Goal: Find contact information: Find contact information

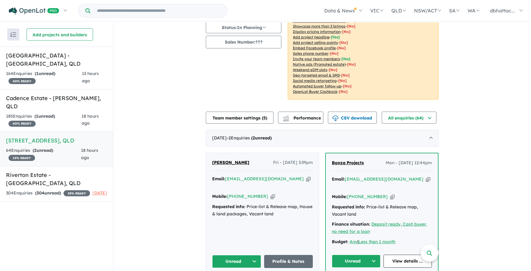
scroll to position [91, 0]
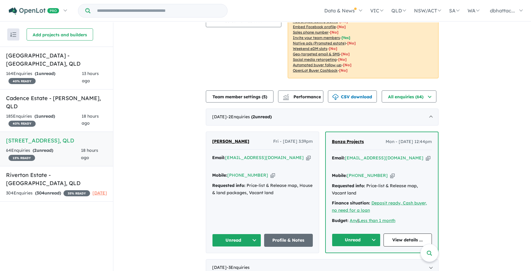
click at [295, 235] on link "Profile & Notes" at bounding box center [288, 240] width 49 height 13
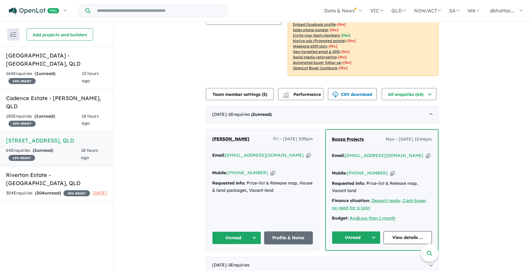
scroll to position [121, 0]
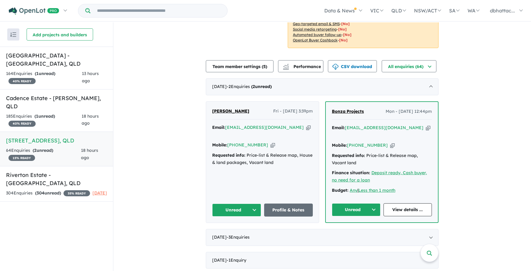
click at [281, 204] on link "Profile & Notes" at bounding box center [288, 210] width 49 height 13
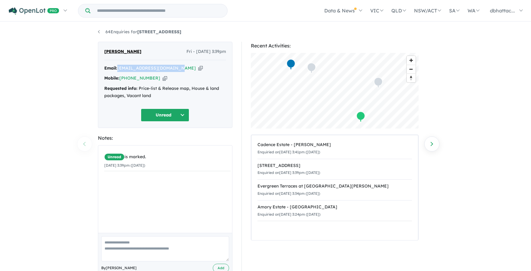
drag, startPoint x: 176, startPoint y: 67, endPoint x: 120, endPoint y: 69, distance: 56.3
click at [120, 69] on div "Email: [EMAIL_ADDRESS][DOMAIN_NAME] Copied!" at bounding box center [165, 68] width 122 height 7
copy a%20112-134%20Daleys%20Road%20-%20Ripley"] "[EMAIL_ADDRESS][DOMAIN_NAME]"
drag, startPoint x: 153, startPoint y: 78, endPoint x: 129, endPoint y: 78, distance: 23.6
click at [129, 78] on div "Mobile: [PHONE_NUMBER] Copied!" at bounding box center [165, 78] width 122 height 7
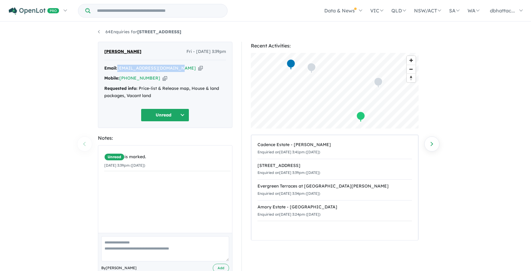
copy link "450 145 183"
